Goal: Check status: Check status

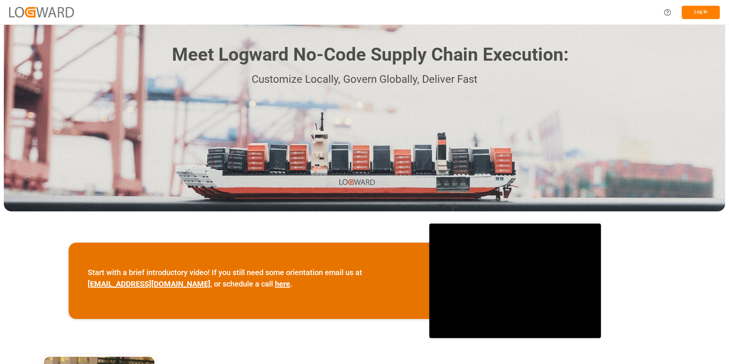
scroll to position [85, 0]
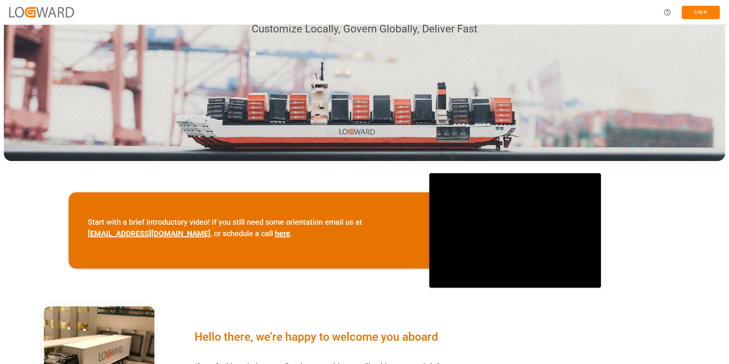
click at [695, 9] on button "Log In" at bounding box center [701, 12] width 38 height 13
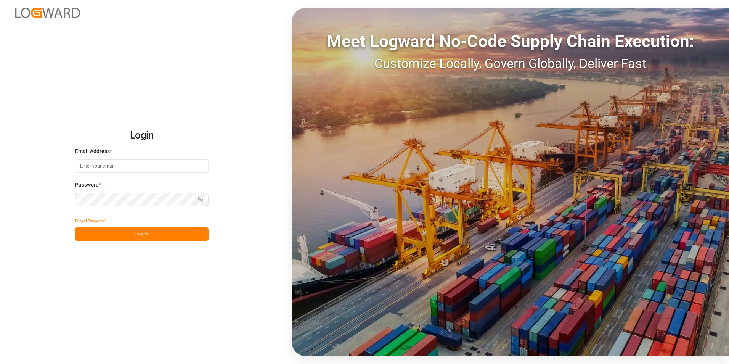
type input "[PERSON_NAME][EMAIL_ADDRESS][DOMAIN_NAME]"
click at [163, 235] on button "Log In" at bounding box center [141, 233] width 133 height 13
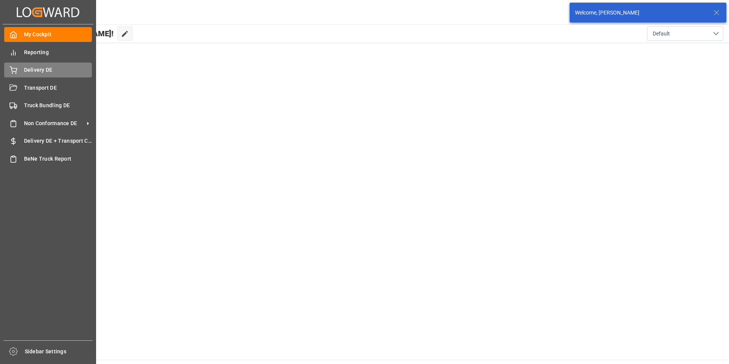
click at [42, 67] on span "Delivery DE" at bounding box center [58, 70] width 68 height 8
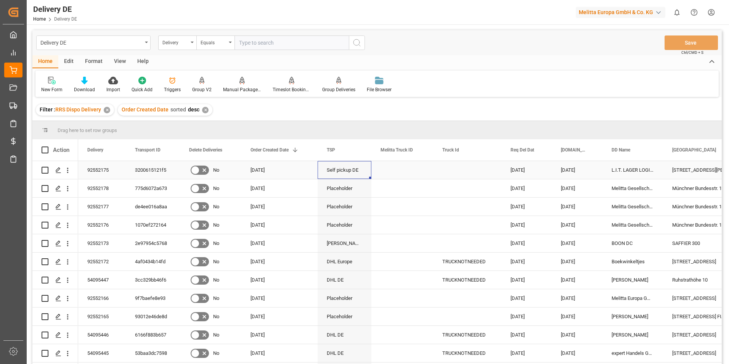
click at [366, 168] on div "Self pickup DE" at bounding box center [345, 170] width 54 height 18
drag, startPoint x: 172, startPoint y: 169, endPoint x: 85, endPoint y: 171, distance: 86.6
